Goal: Information Seeking & Learning: Find specific fact

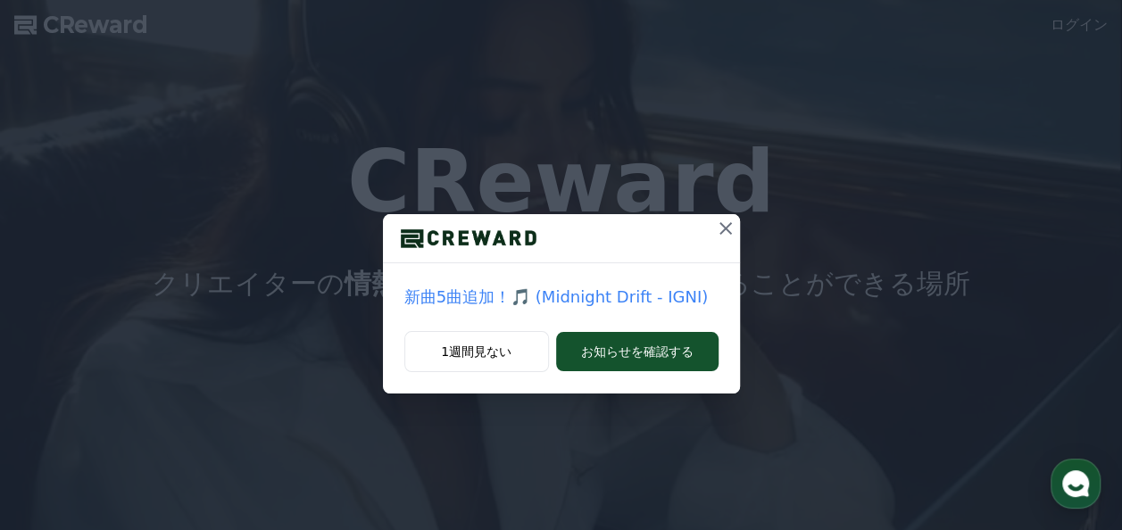
click at [723, 232] on icon at bounding box center [725, 228] width 21 height 21
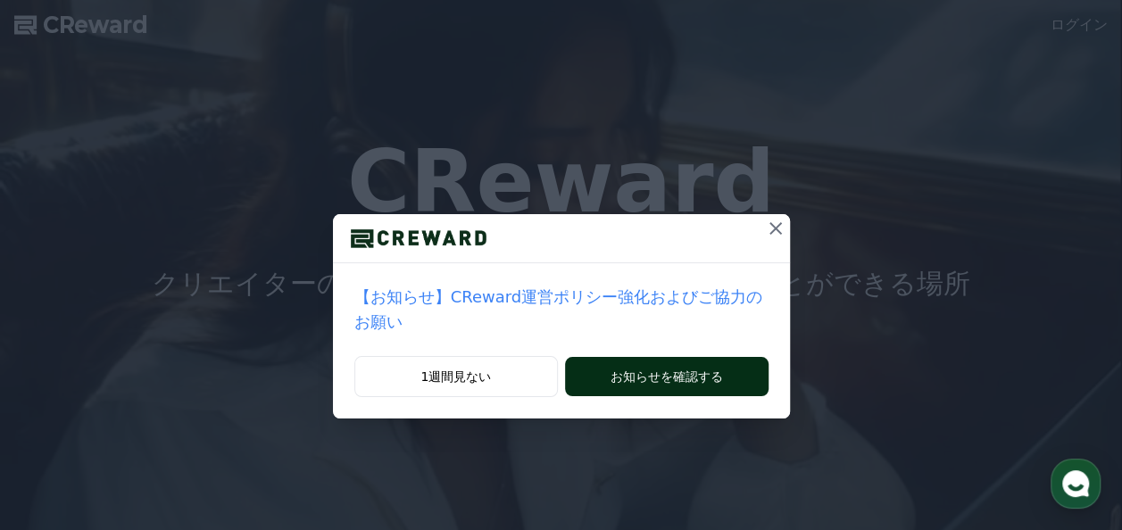
click at [585, 357] on button "お知らせを確認する" at bounding box center [666, 376] width 203 height 39
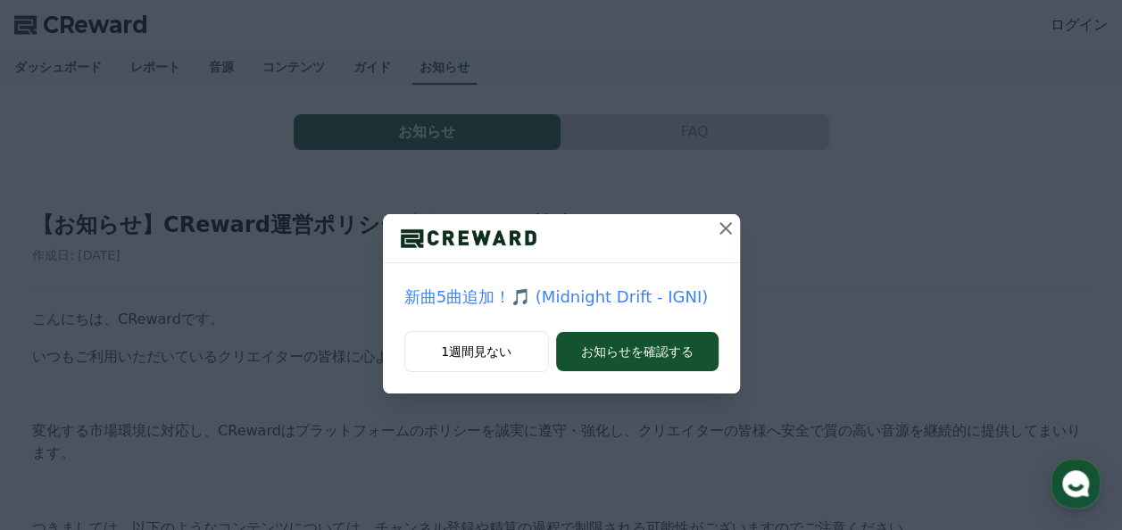
click at [727, 225] on icon at bounding box center [725, 228] width 12 height 12
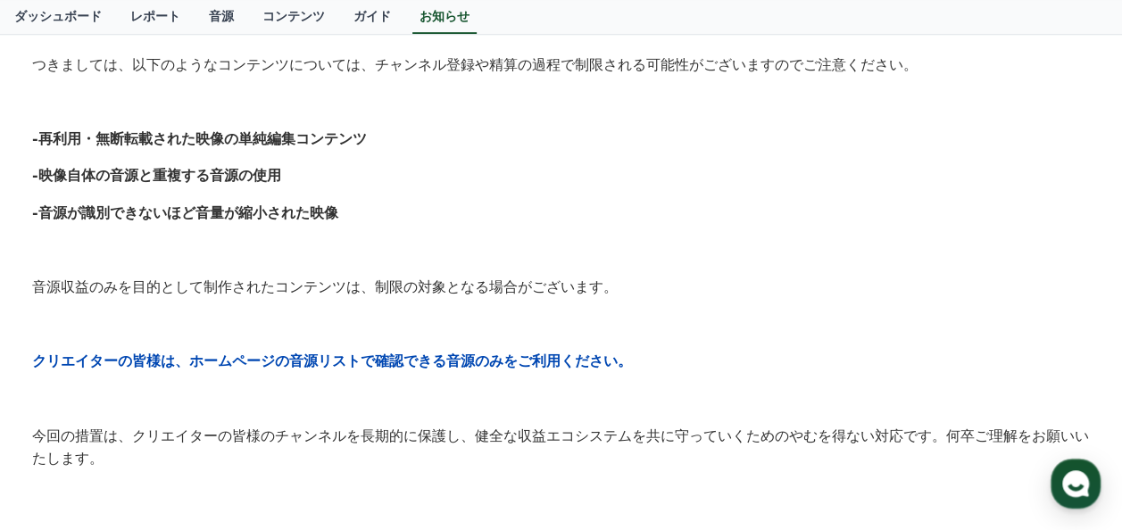
scroll to position [926, 0]
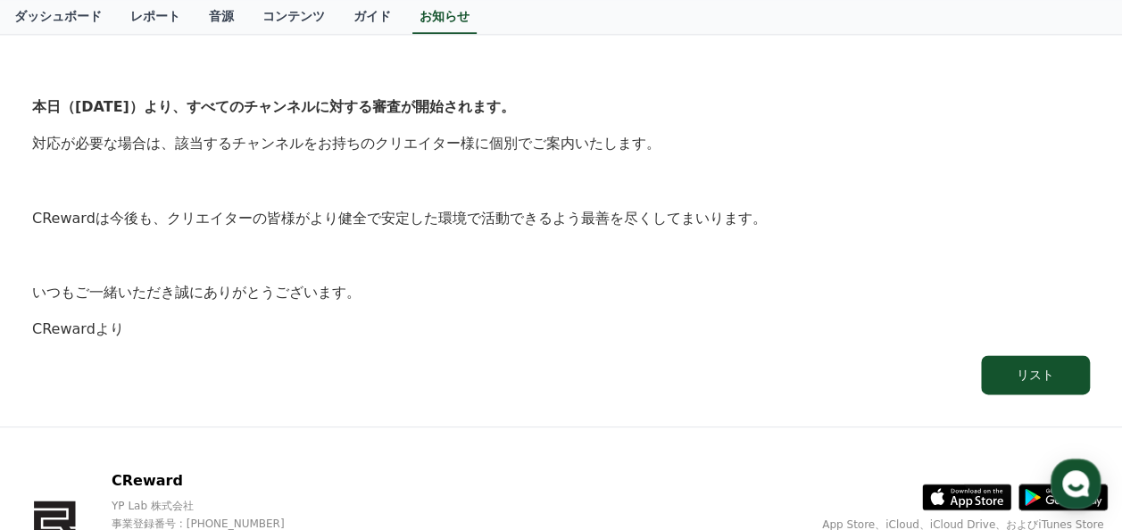
drag, startPoint x: 146, startPoint y: 497, endPoint x: 205, endPoint y: 489, distance: 59.4
